Goal: Information Seeking & Learning: Learn about a topic

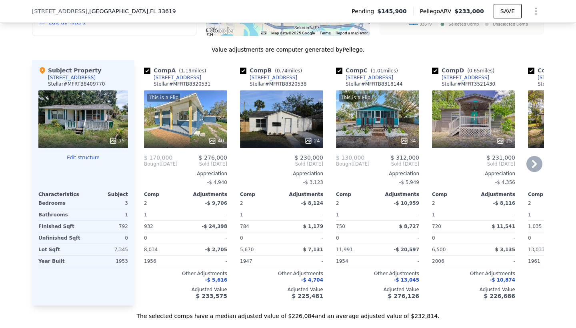
scroll to position [920, 0]
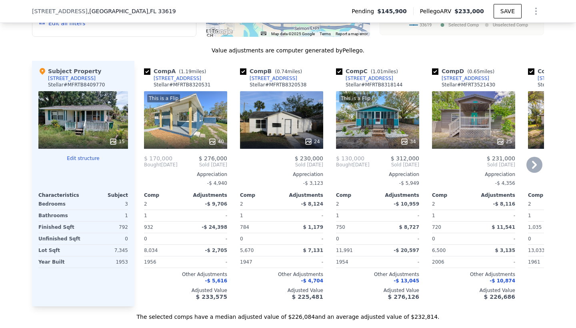
click at [191, 141] on div "This is a Flip 40" at bounding box center [185, 120] width 83 height 58
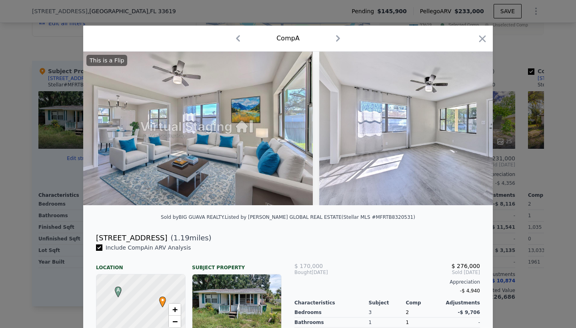
scroll to position [0, 481]
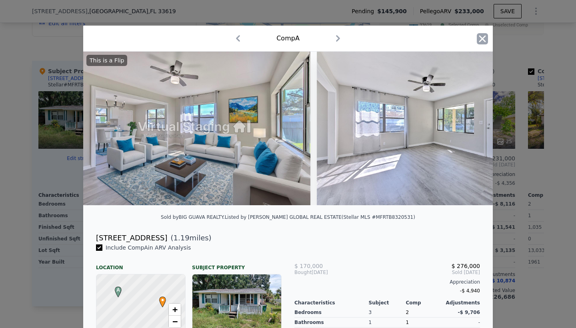
click at [484, 38] on icon "button" at bounding box center [482, 38] width 11 height 11
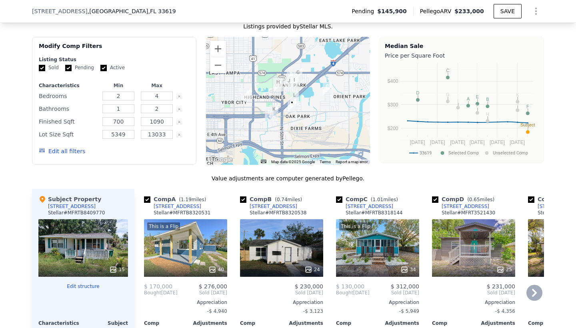
click at [149, 203] on input "checkbox" at bounding box center [147, 199] width 6 height 6
checkbox input "false"
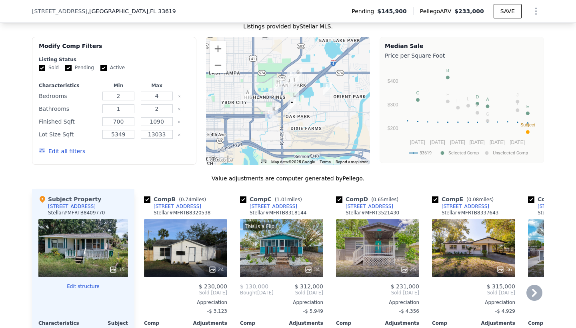
click at [144, 203] on input "checkbox" at bounding box center [147, 199] width 6 height 6
checkbox input "false"
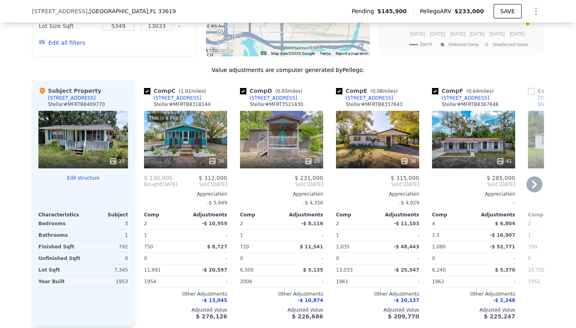
scroll to position [902, 0]
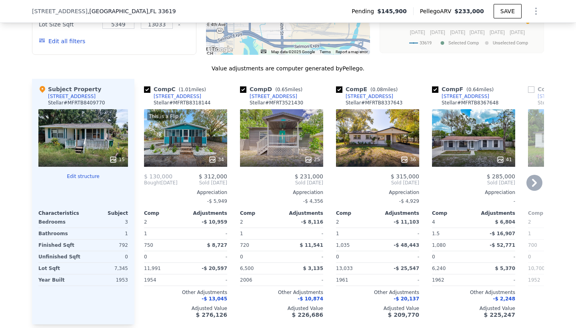
click at [197, 152] on div "This is a Flip 34" at bounding box center [185, 138] width 83 height 58
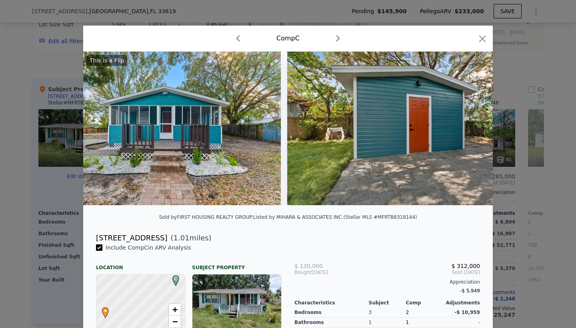
scroll to position [0, 31]
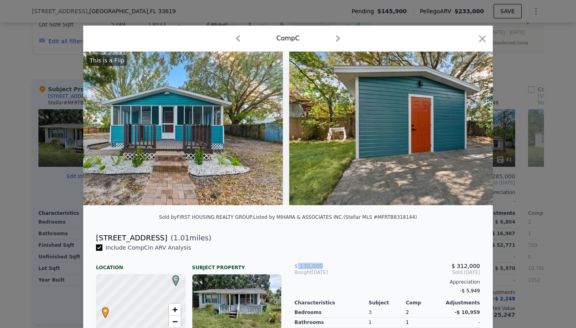
drag, startPoint x: 298, startPoint y: 264, endPoint x: 321, endPoint y: 264, distance: 22.4
click at [321, 264] on span "$ 130,000" at bounding box center [308, 266] width 28 height 6
click at [470, 133] on icon at bounding box center [472, 128] width 16 height 16
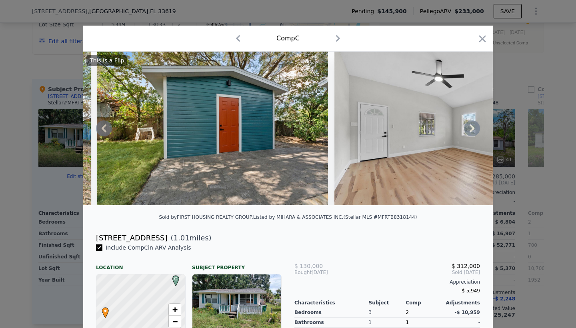
click at [470, 133] on icon at bounding box center [472, 128] width 16 height 16
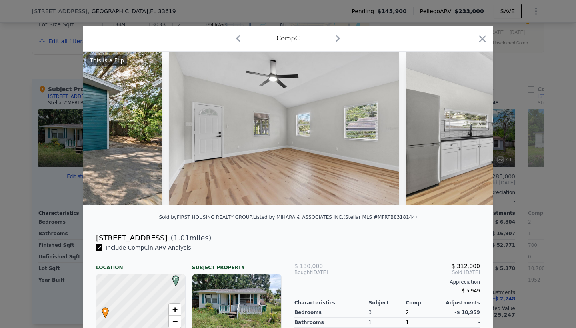
scroll to position [0, 415]
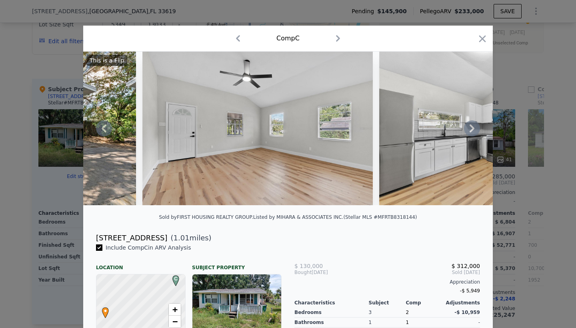
click at [470, 133] on icon at bounding box center [472, 128] width 16 height 16
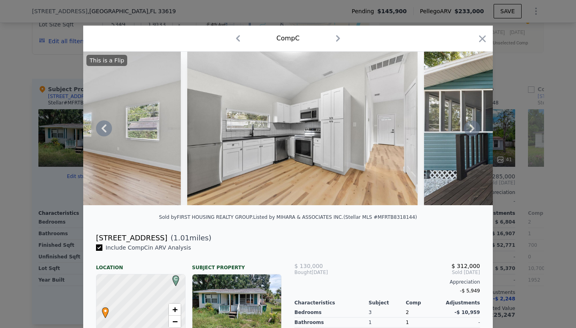
click at [470, 133] on icon at bounding box center [472, 128] width 16 height 16
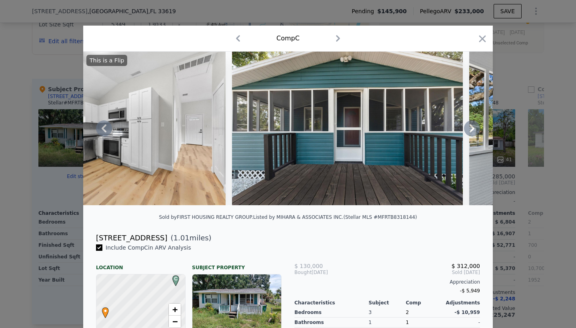
click at [470, 133] on icon at bounding box center [472, 128] width 16 height 16
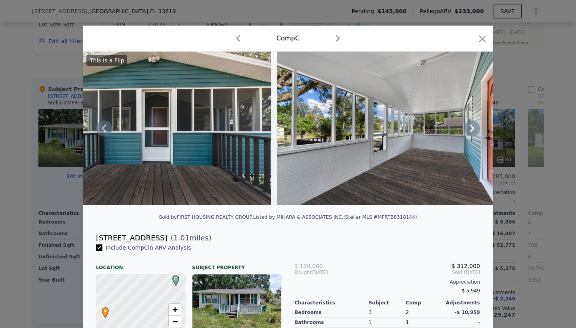
click at [470, 133] on icon at bounding box center [472, 128] width 16 height 16
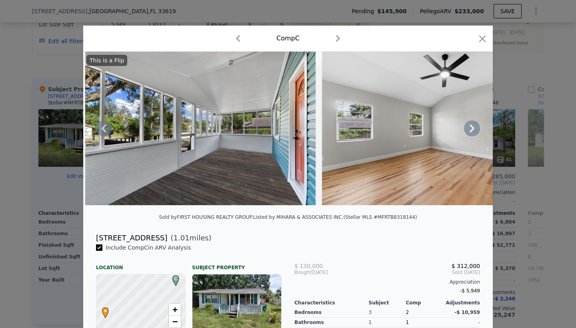
click at [470, 133] on icon at bounding box center [472, 128] width 16 height 16
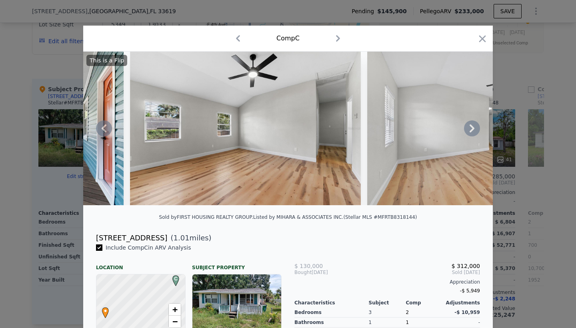
click at [470, 133] on icon at bounding box center [472, 128] width 16 height 16
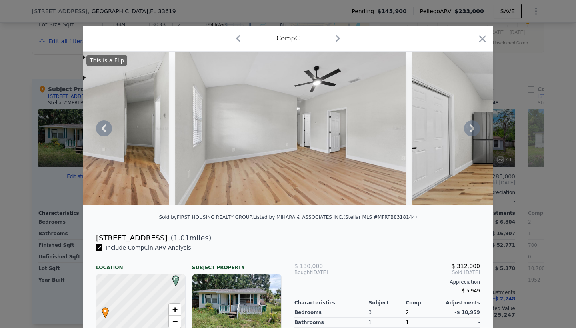
click at [470, 133] on icon at bounding box center [472, 128] width 16 height 16
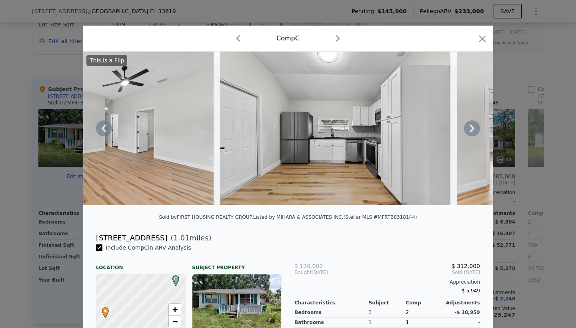
click at [470, 132] on icon at bounding box center [472, 128] width 16 height 16
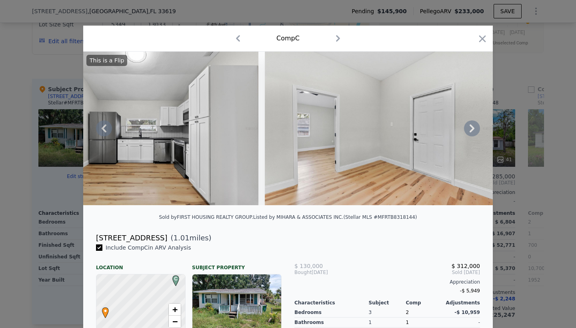
click at [469, 133] on icon at bounding box center [472, 128] width 16 height 16
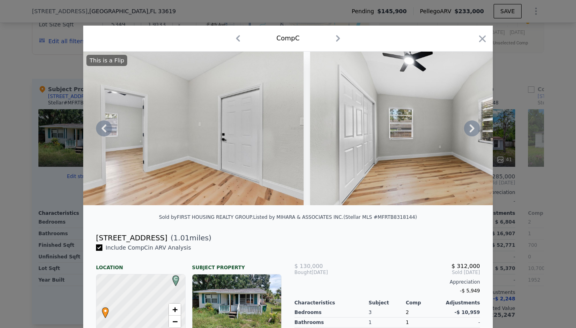
click at [469, 133] on icon at bounding box center [472, 128] width 16 height 16
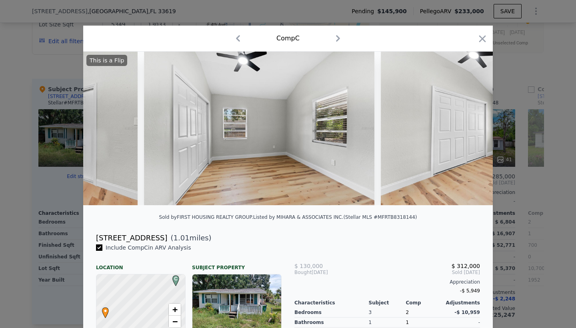
scroll to position [0, 2335]
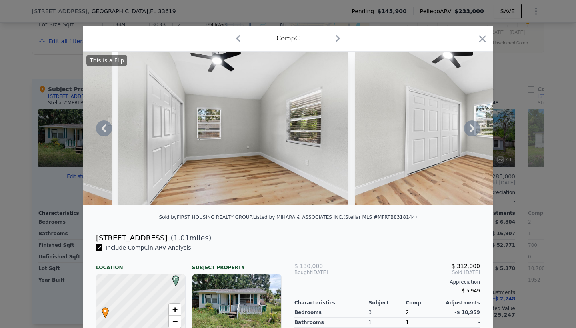
click at [469, 133] on icon at bounding box center [472, 128] width 16 height 16
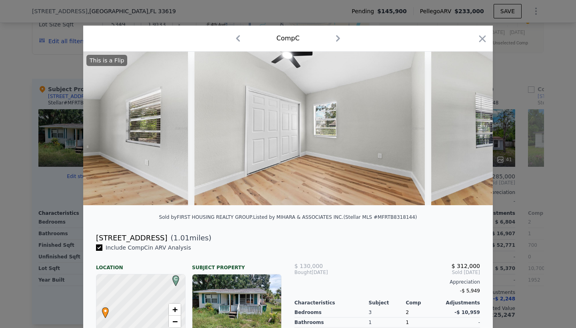
scroll to position [0, 2527]
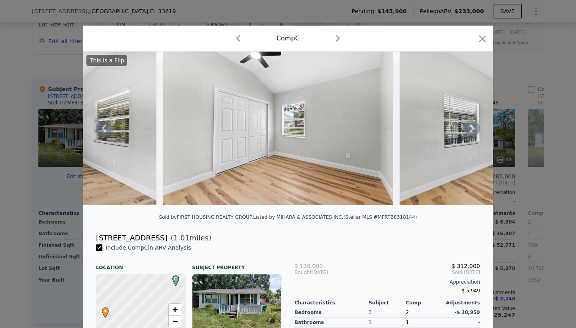
click at [469, 132] on icon at bounding box center [472, 128] width 16 height 16
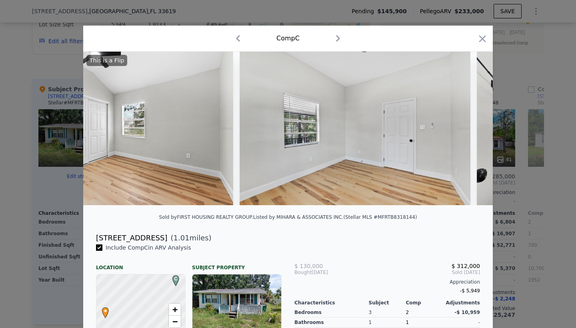
scroll to position [0, 2719]
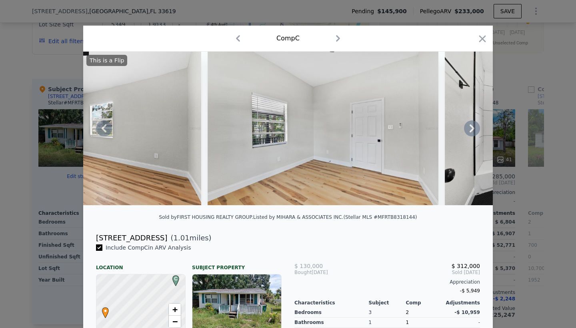
click at [470, 127] on icon at bounding box center [472, 128] width 16 height 16
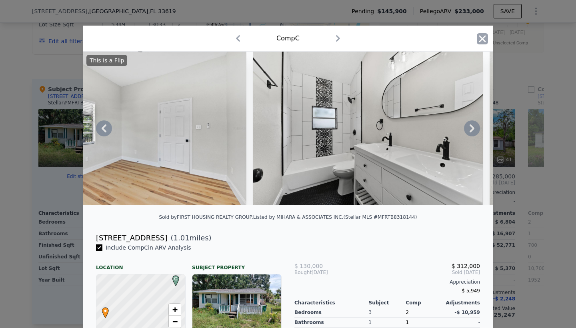
click at [483, 40] on icon "button" at bounding box center [482, 38] width 11 height 11
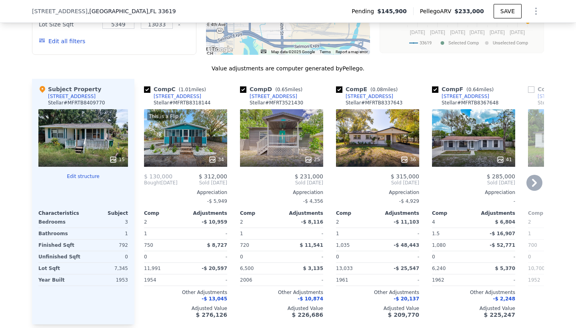
click at [207, 164] on div "34" at bounding box center [186, 160] width 76 height 8
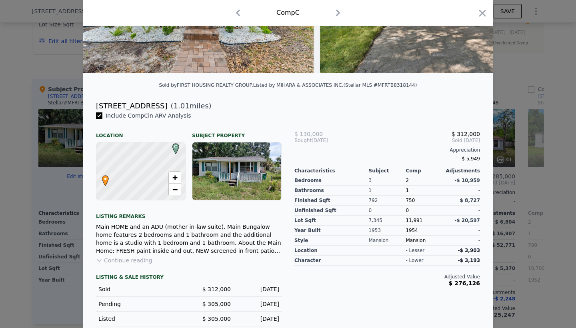
scroll to position [136, 0]
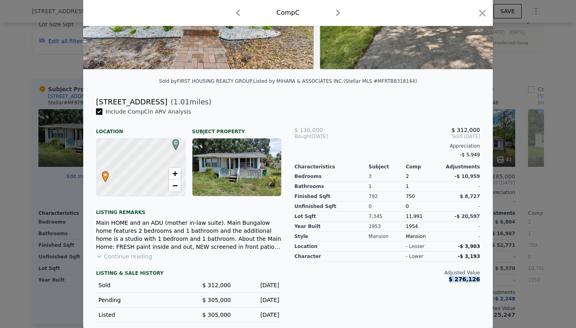
drag, startPoint x: 452, startPoint y: 278, endPoint x: 488, endPoint y: 281, distance: 35.3
click at [488, 281] on div "Include Comp C in ARV Analysis Location Subject Property C • + − Listing remark…" at bounding box center [288, 218] width 410 height 221
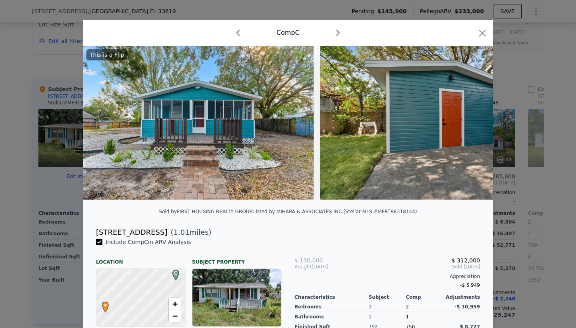
scroll to position [5, 0]
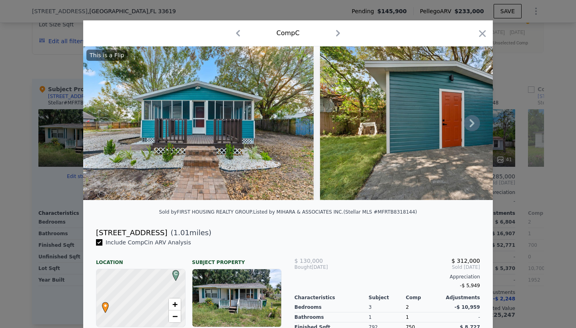
click at [470, 128] on icon at bounding box center [472, 123] width 16 height 16
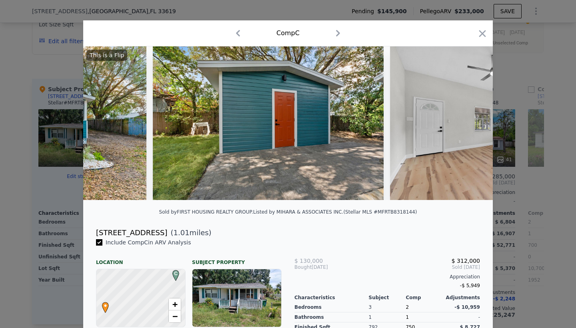
scroll to position [0, 192]
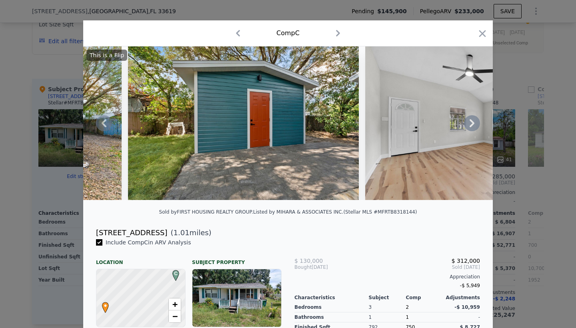
click at [471, 126] on icon at bounding box center [472, 123] width 5 height 8
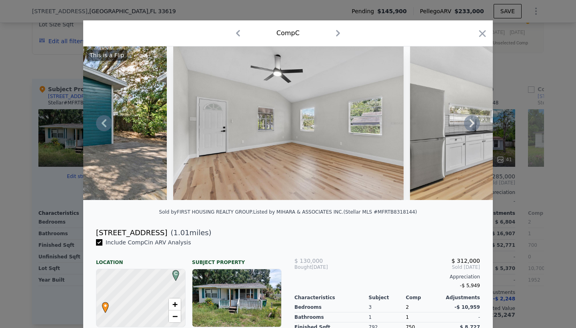
click at [471, 126] on icon at bounding box center [472, 123] width 5 height 8
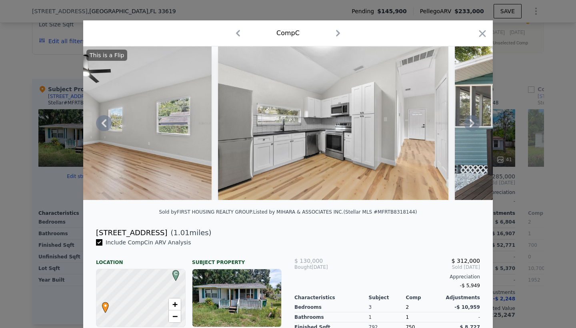
click at [472, 126] on icon at bounding box center [472, 123] width 5 height 8
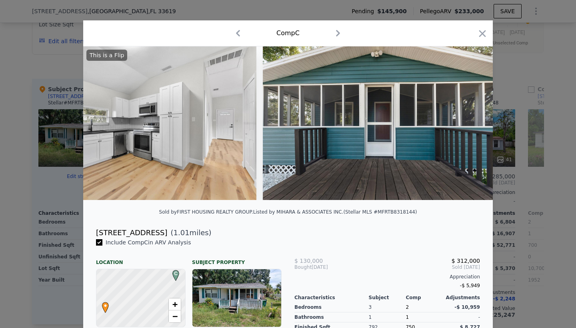
click at [472, 126] on div "This is a Flip" at bounding box center [288, 123] width 410 height 154
click at [472, 125] on icon at bounding box center [472, 123] width 5 height 8
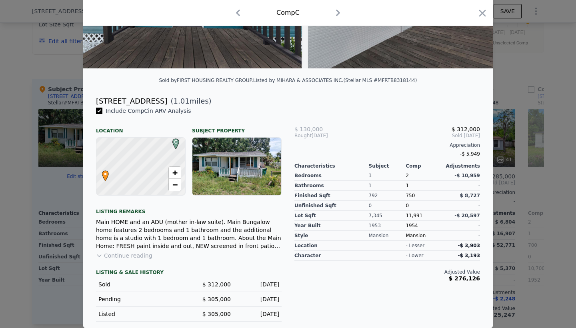
scroll to position [132, 0]
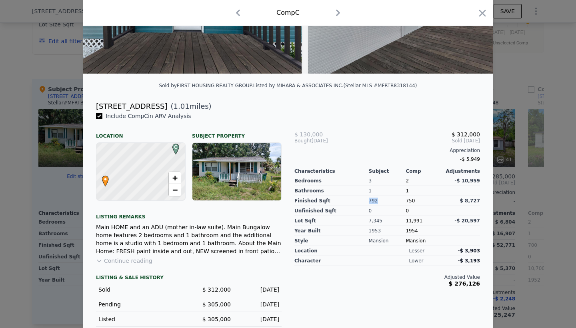
drag, startPoint x: 369, startPoint y: 202, endPoint x: 381, endPoint y: 203, distance: 11.6
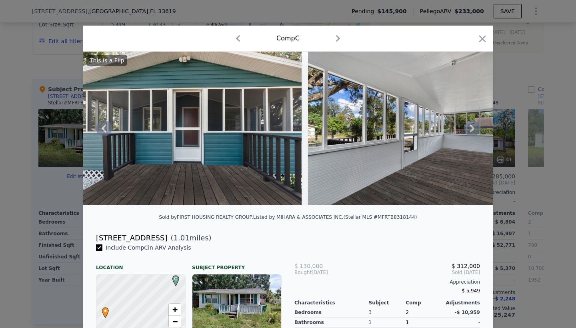
scroll to position [0, 0]
click at [484, 39] on icon "button" at bounding box center [482, 38] width 11 height 11
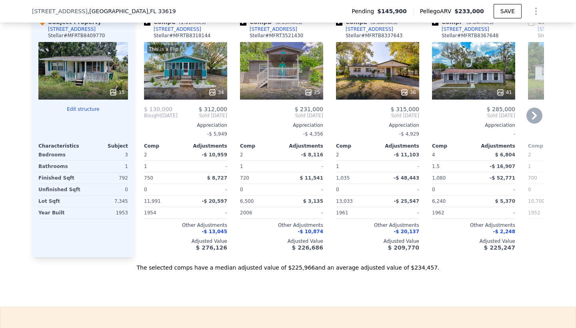
scroll to position [973, 0]
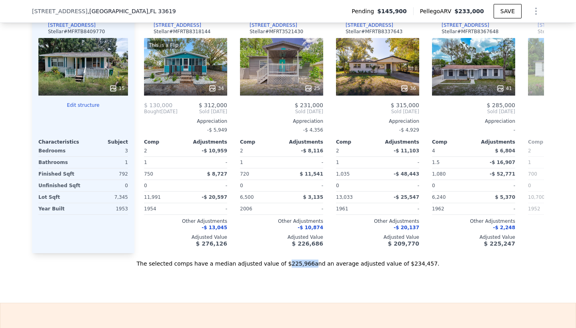
drag, startPoint x: 290, startPoint y: 271, endPoint x: 314, endPoint y: 274, distance: 24.1
click at [314, 268] on div "The selected comps have a median adjusted value of $225,966 and an average adju…" at bounding box center [288, 260] width 512 height 14
drag, startPoint x: 404, startPoint y: 272, endPoint x: 426, endPoint y: 272, distance: 22.4
click at [426, 268] on div "The selected comps have a median adjusted value of $225,966 and an average adju…" at bounding box center [288, 260] width 512 height 14
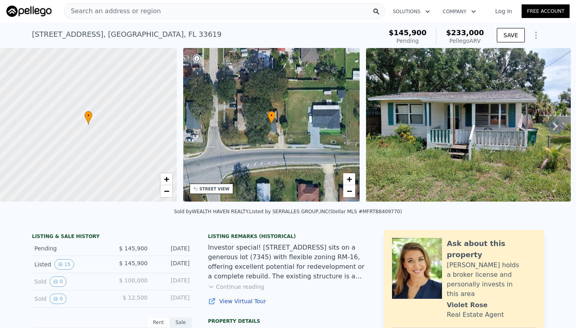
scroll to position [0, 0]
checkbox input "true"
click at [559, 123] on icon at bounding box center [555, 126] width 16 height 16
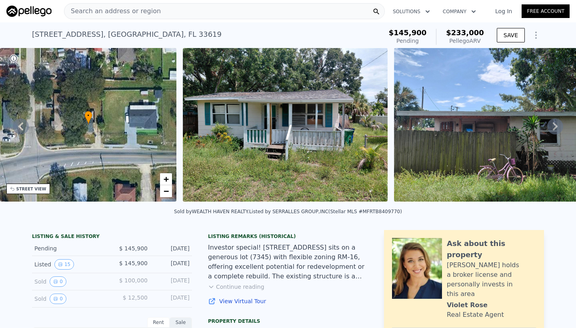
click at [555, 125] on icon at bounding box center [555, 126] width 16 height 16
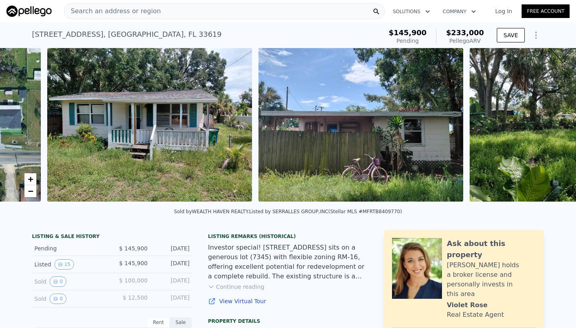
scroll to position [0, 366]
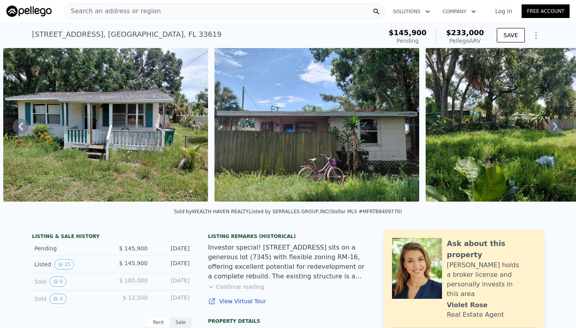
click at [555, 125] on icon at bounding box center [555, 126] width 16 height 16
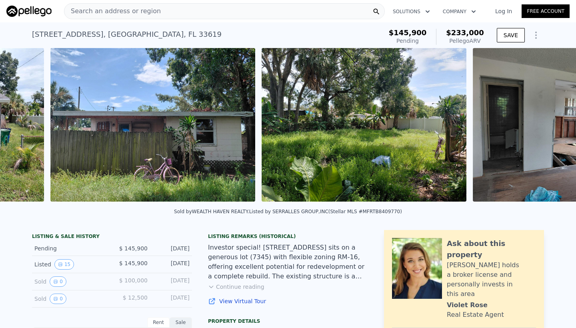
scroll to position [0, 577]
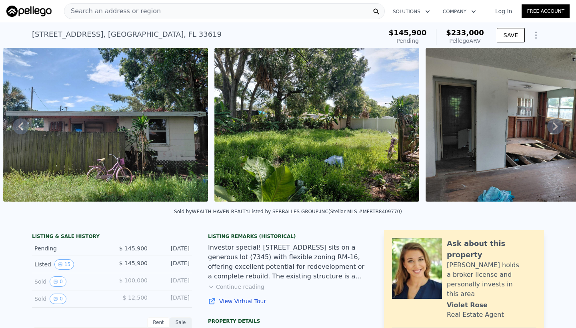
click at [24, 123] on icon at bounding box center [21, 126] width 16 height 16
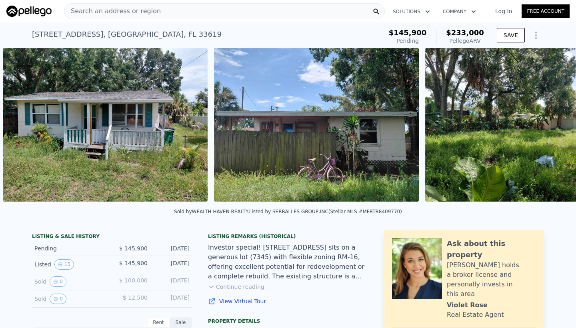
scroll to position [0, 366]
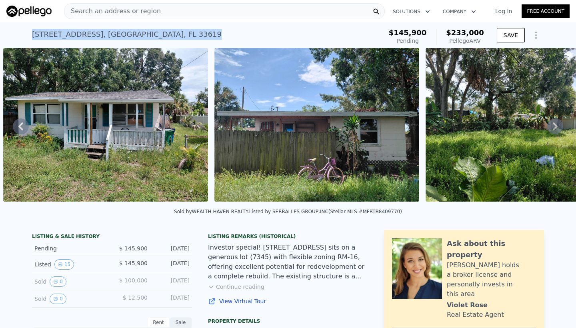
drag, startPoint x: 162, startPoint y: 32, endPoint x: 12, endPoint y: 26, distance: 150.1
click at [12, 26] on div "[STREET_ADDRESS] Pending from $145,900 (~ARV $233k ) $145,900 Pending $233,000 …" at bounding box center [288, 35] width 576 height 26
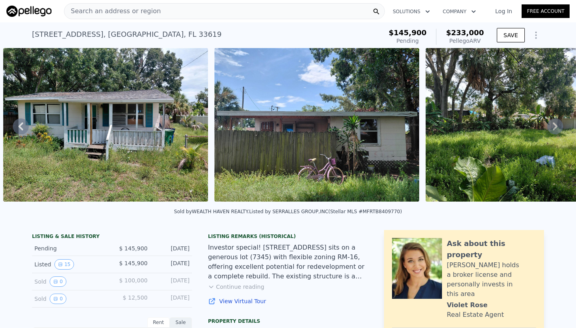
click at [561, 129] on icon at bounding box center [555, 126] width 16 height 16
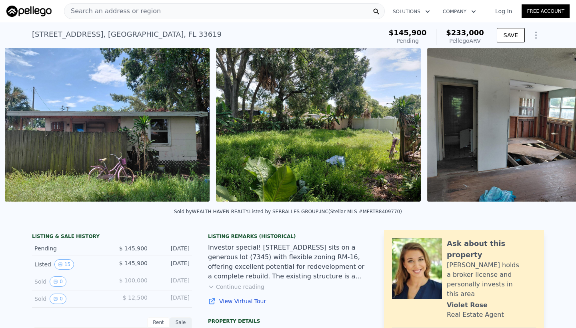
scroll to position [0, 577]
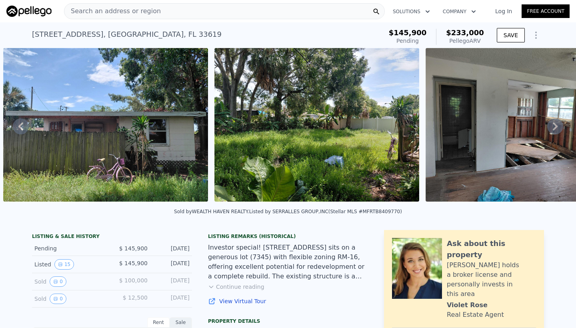
click at [560, 129] on icon at bounding box center [555, 126] width 16 height 16
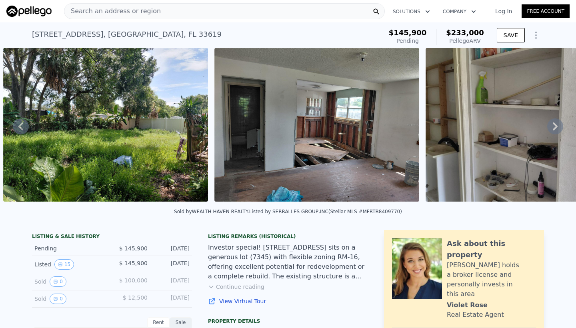
click at [559, 125] on icon at bounding box center [555, 126] width 16 height 16
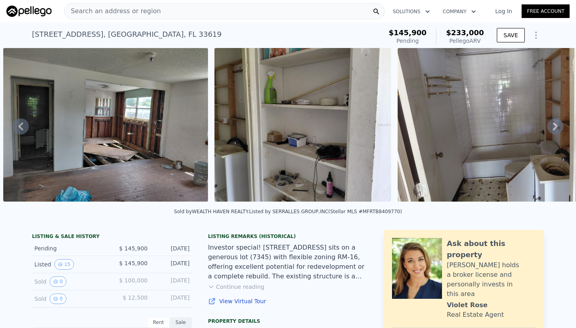
click at [559, 126] on icon at bounding box center [555, 126] width 16 height 16
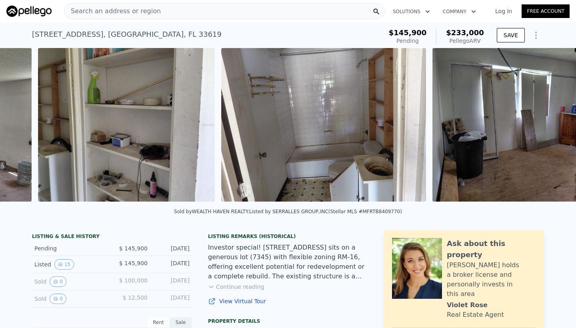
scroll to position [0, 1211]
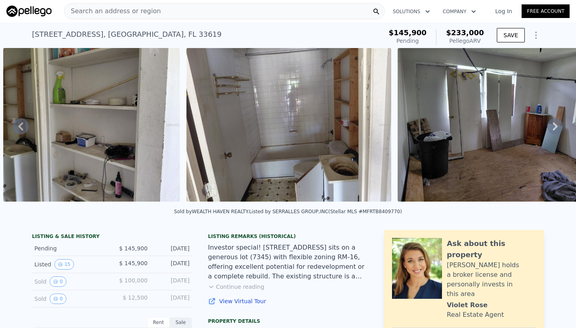
click at [559, 127] on icon at bounding box center [555, 126] width 16 height 16
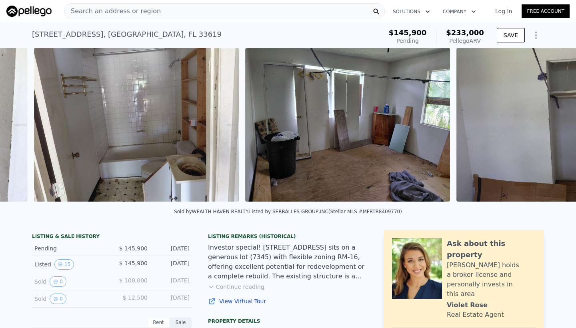
scroll to position [0, 1394]
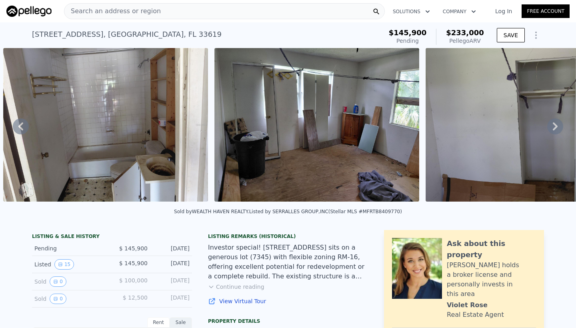
click at [557, 126] on icon at bounding box center [555, 126] width 5 height 8
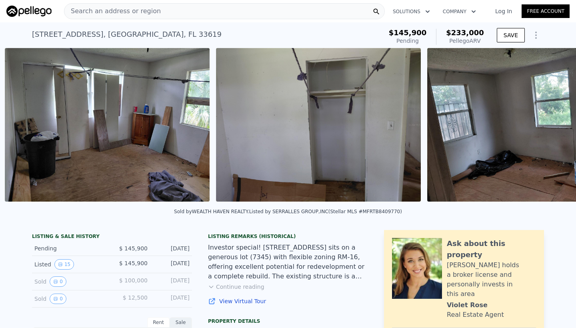
scroll to position [0, 1606]
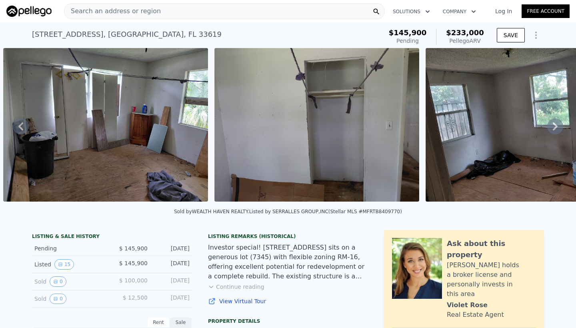
click at [557, 126] on icon at bounding box center [555, 126] width 5 height 8
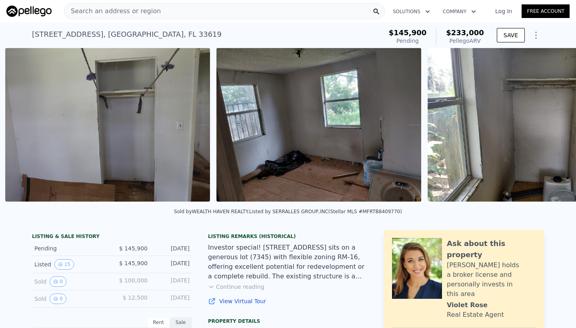
scroll to position [0, 1817]
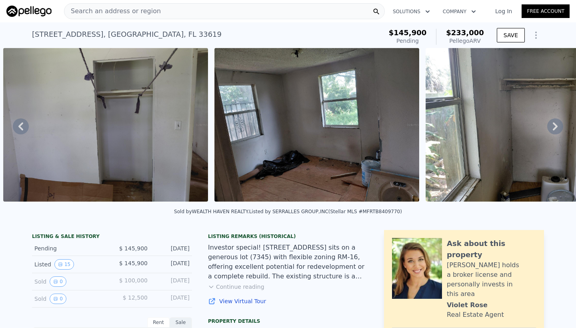
click at [557, 126] on icon at bounding box center [555, 126] width 5 height 8
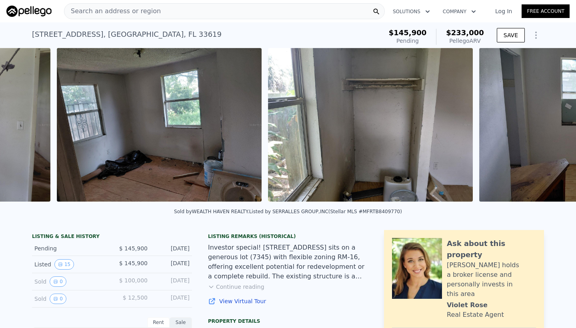
scroll to position [0, 2028]
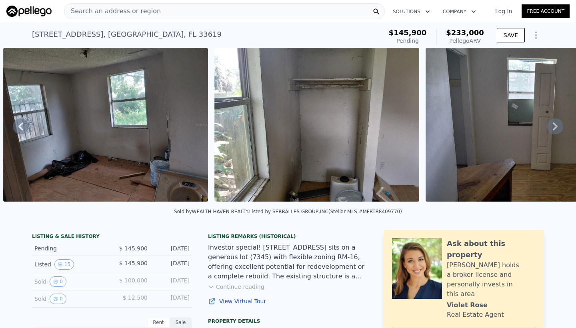
click at [557, 126] on icon at bounding box center [555, 126] width 5 height 8
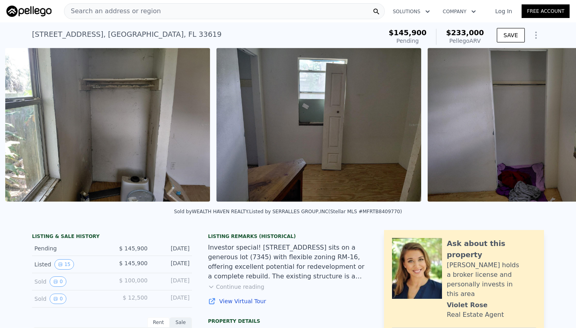
scroll to position [0, 2239]
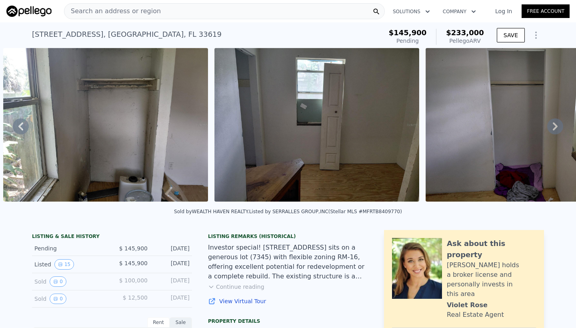
click at [557, 126] on icon at bounding box center [555, 126] width 5 height 8
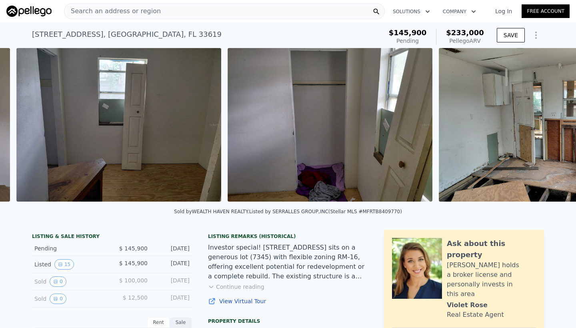
scroll to position [0, 2450]
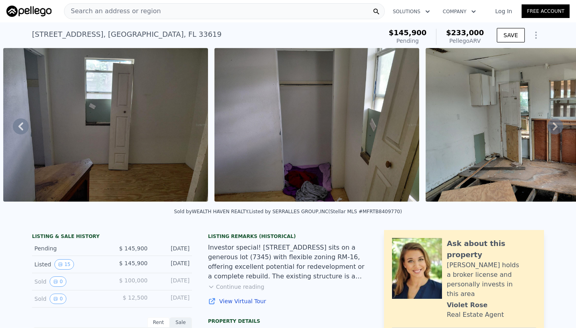
click at [556, 129] on icon at bounding box center [555, 126] width 16 height 16
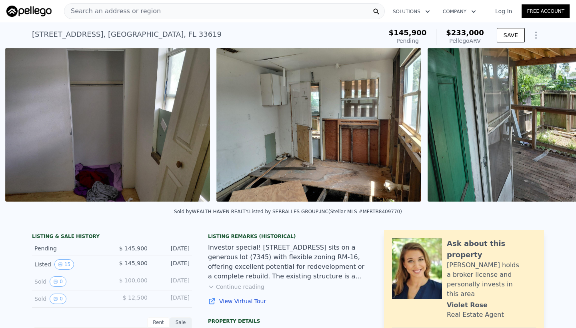
scroll to position [0, 2662]
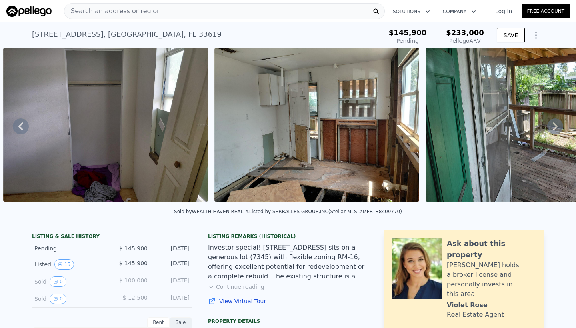
click at [556, 129] on icon at bounding box center [555, 126] width 16 height 16
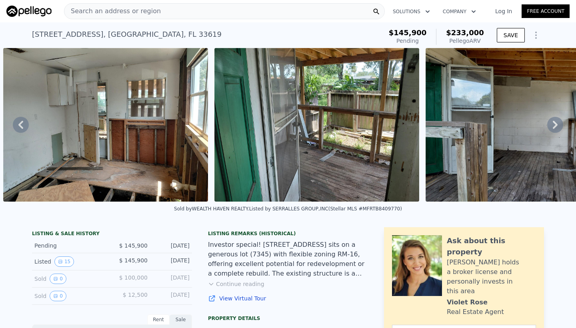
click at [555, 129] on icon at bounding box center [555, 125] width 16 height 16
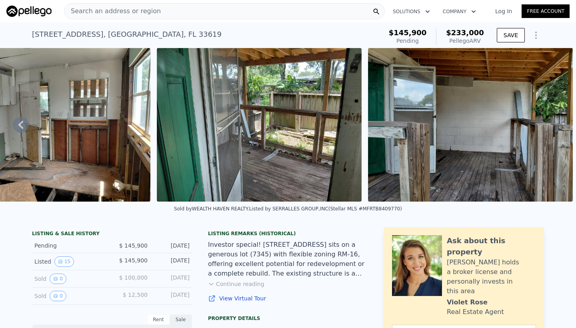
click at [19, 126] on icon at bounding box center [21, 125] width 16 height 16
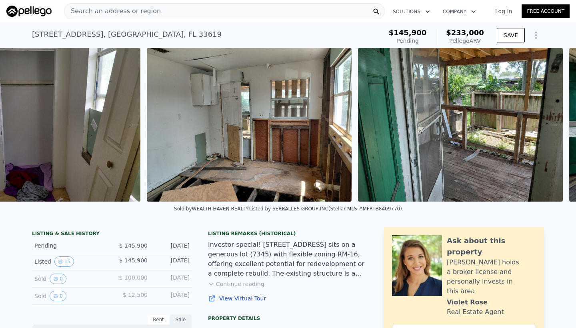
scroll to position [0, 2662]
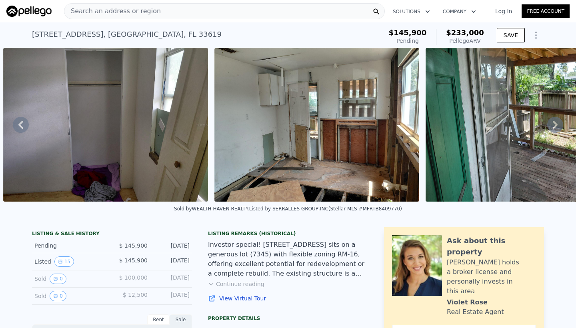
click at [19, 126] on icon at bounding box center [21, 125] width 16 height 16
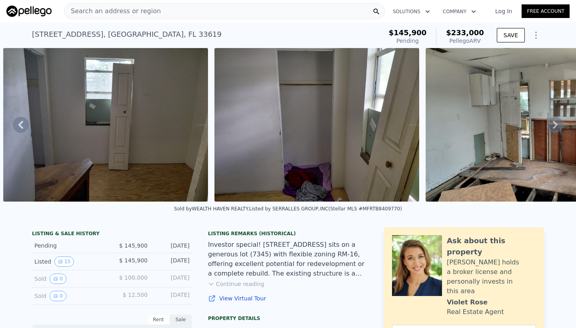
click at [19, 127] on icon at bounding box center [21, 125] width 16 height 16
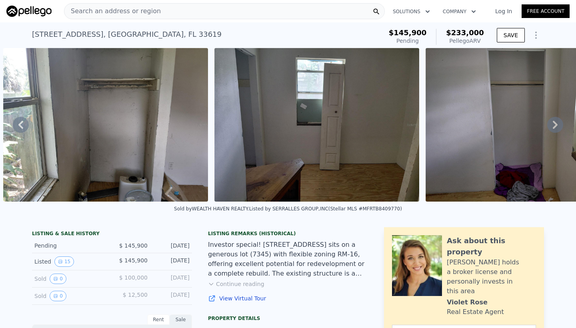
click at [19, 126] on icon at bounding box center [21, 125] width 16 height 16
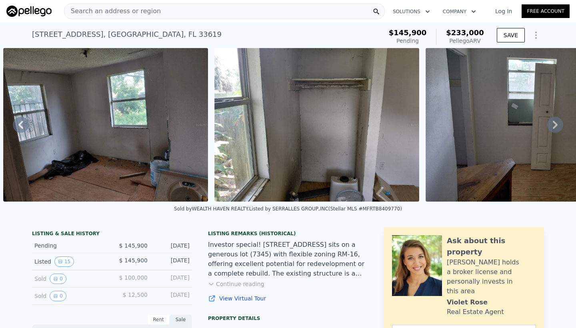
click at [20, 126] on icon at bounding box center [20, 125] width 5 height 8
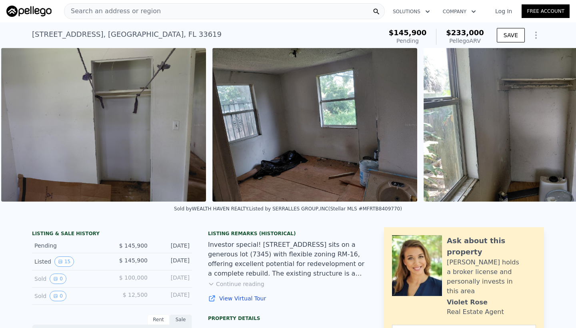
scroll to position [0, 1817]
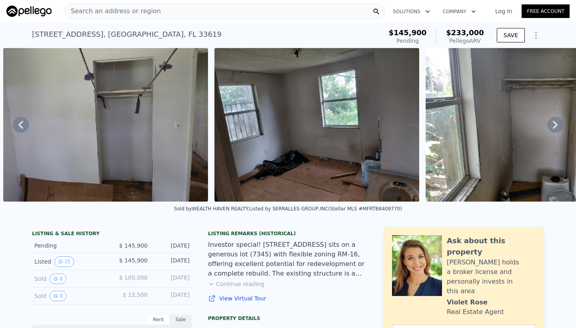
click at [21, 125] on icon at bounding box center [21, 125] width 16 height 16
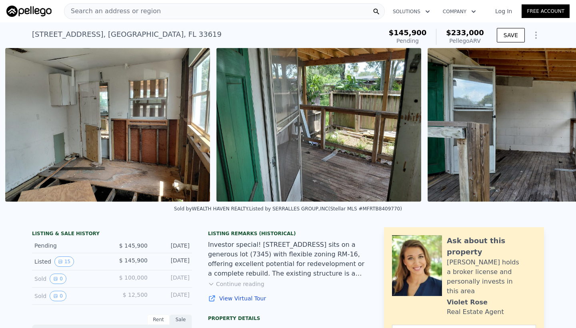
scroll to position [0, 2873]
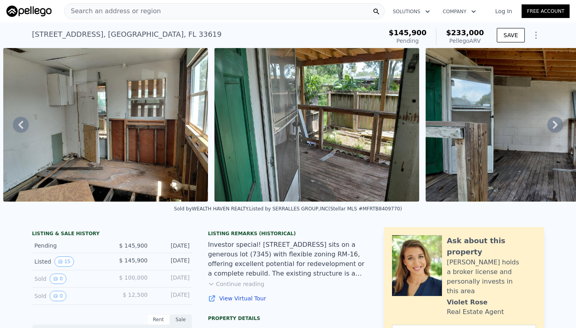
click at [132, 196] on img at bounding box center [105, 125] width 205 height 154
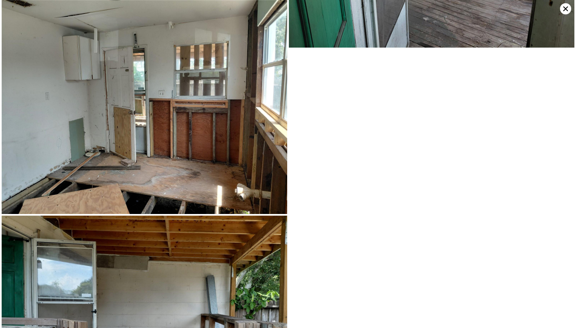
click at [132, 197] on img at bounding box center [145, 107] width 286 height 214
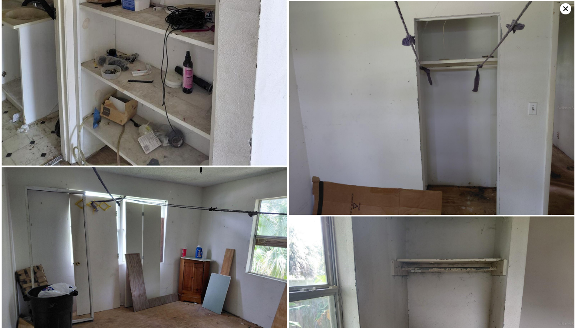
scroll to position [648, 0]
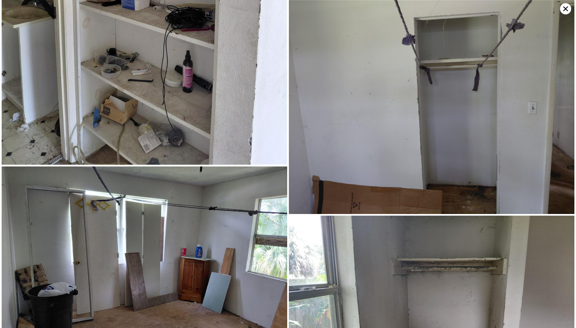
click at [567, 8] on icon at bounding box center [565, 8] width 5 height 5
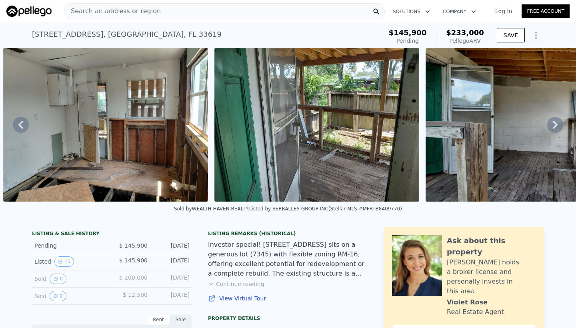
click at [76, 10] on span "Search an address or region" at bounding box center [112, 11] width 96 height 10
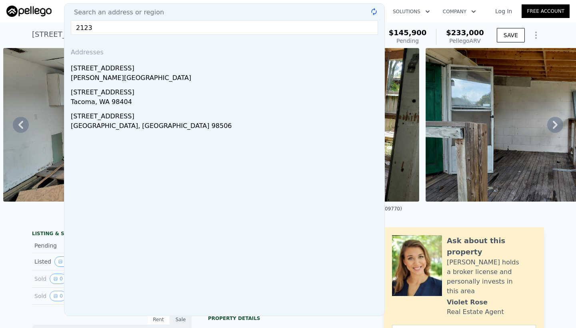
type input "21234"
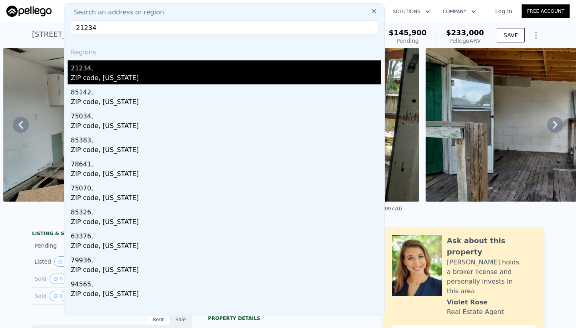
click at [90, 72] on div "21234," at bounding box center [226, 66] width 310 height 13
